Goal: Information Seeking & Learning: Learn about a topic

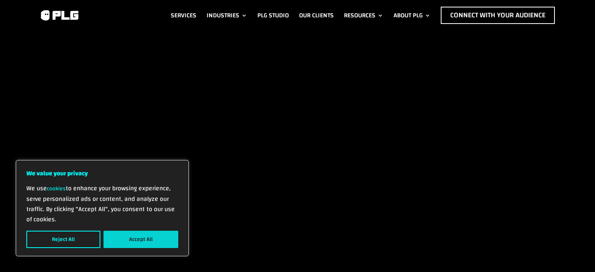
click at [131, 235] on button "Accept All" at bounding box center [141, 239] width 75 height 17
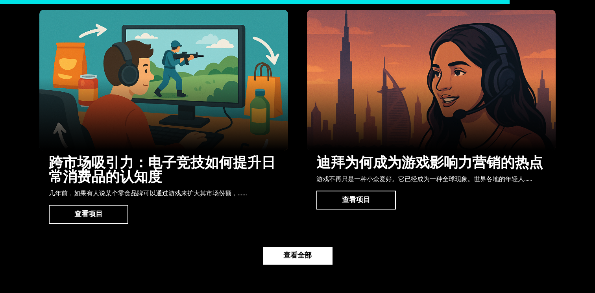
scroll to position [1922, 0]
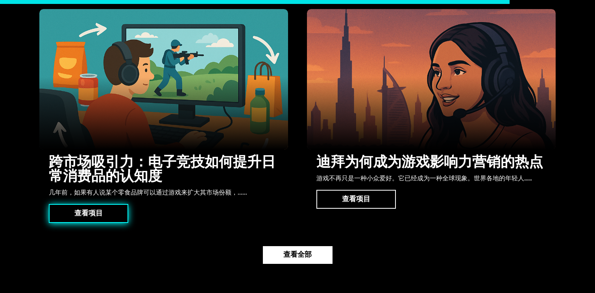
click at [117, 219] on link "查看项目" at bounding box center [89, 213] width 80 height 19
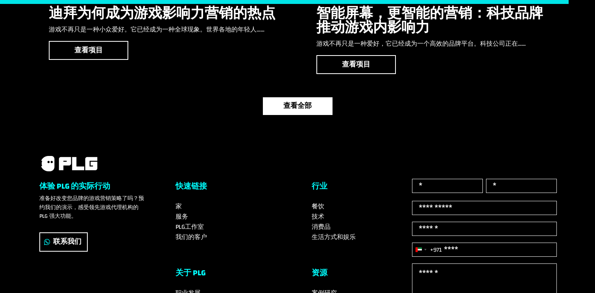
scroll to position [2399, 0]
